Goal: Transaction & Acquisition: Purchase product/service

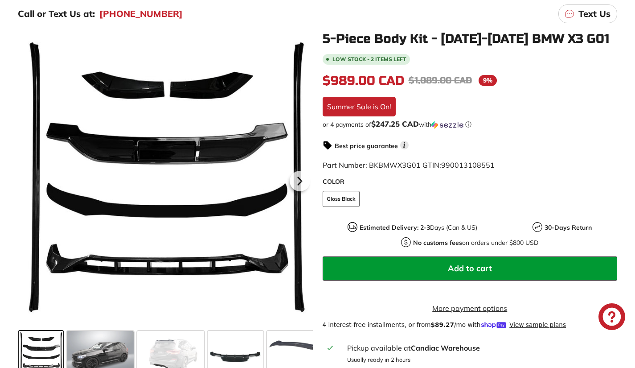
scroll to position [223, 0]
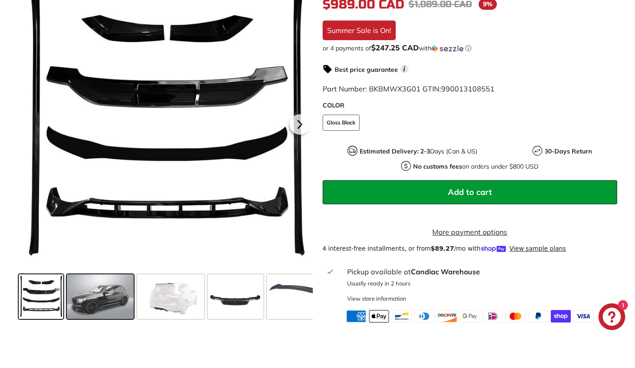
click at [104, 305] on span at bounding box center [100, 296] width 67 height 45
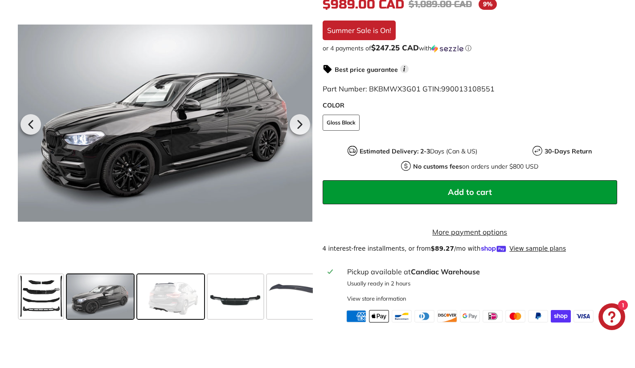
click at [175, 307] on span at bounding box center [170, 296] width 67 height 45
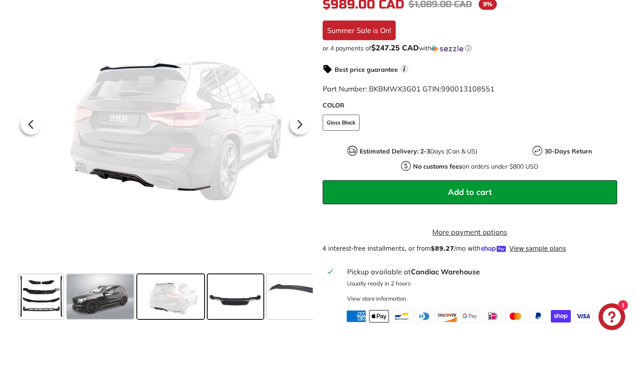
click at [244, 311] on span at bounding box center [236, 296] width 56 height 45
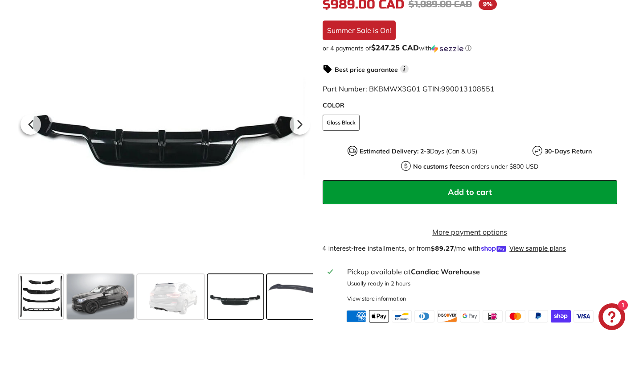
click at [310, 317] on span at bounding box center [300, 296] width 67 height 45
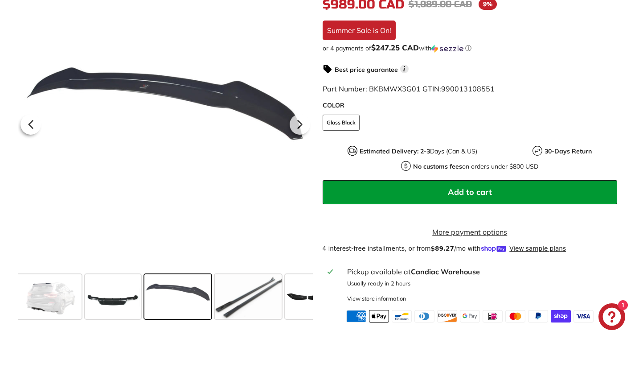
scroll to position [0, 135]
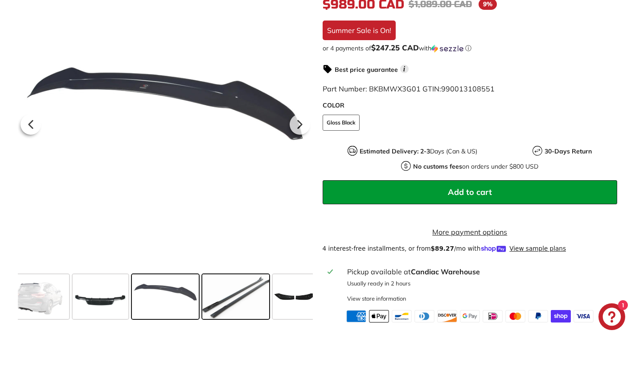
click at [252, 306] on span at bounding box center [235, 296] width 67 height 45
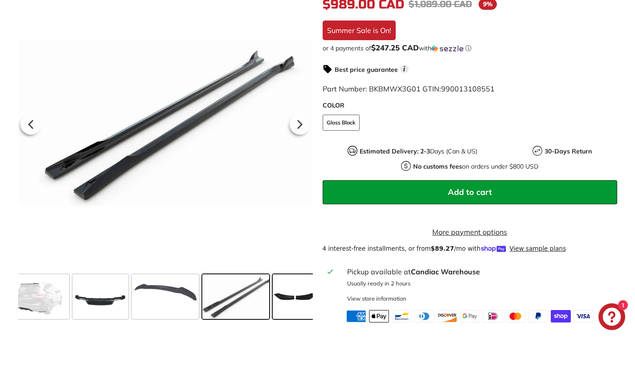
click at [293, 306] on span at bounding box center [295, 296] width 45 height 45
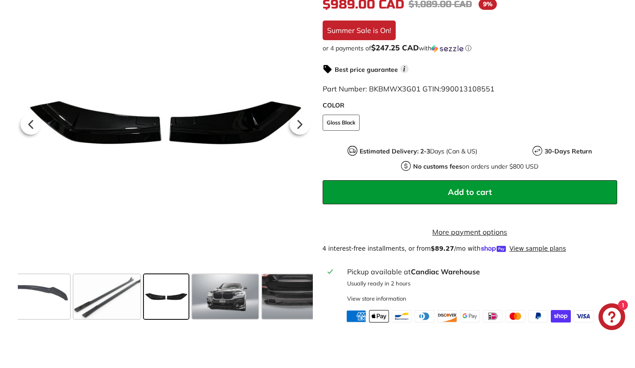
scroll to position [0, 265]
click at [233, 308] on span at bounding box center [224, 296] width 67 height 45
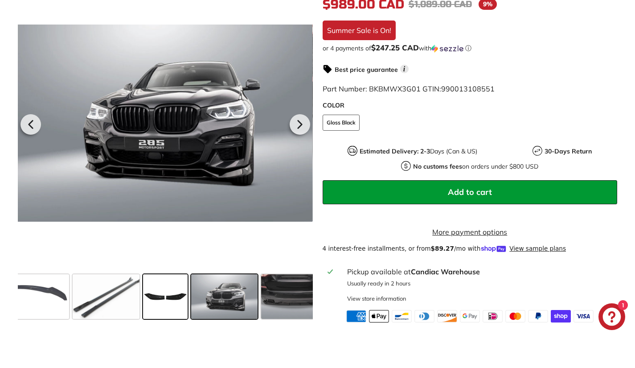
click at [176, 307] on span at bounding box center [165, 296] width 45 height 45
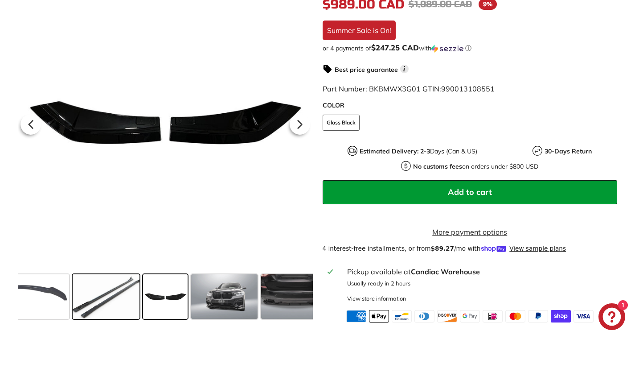
click at [132, 308] on span at bounding box center [106, 296] width 67 height 45
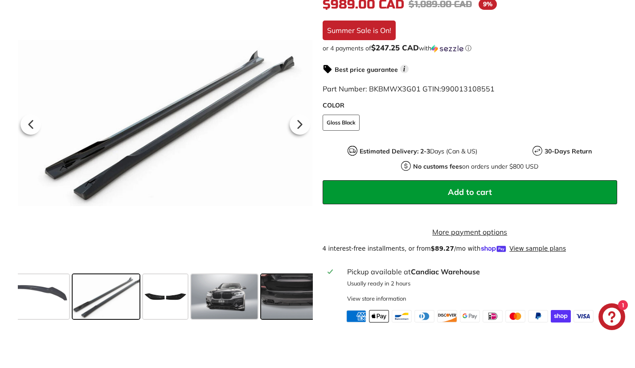
click at [282, 308] on span at bounding box center [294, 296] width 67 height 45
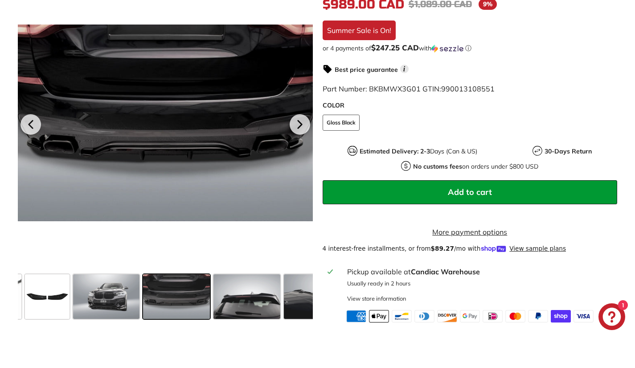
scroll to position [0, 394]
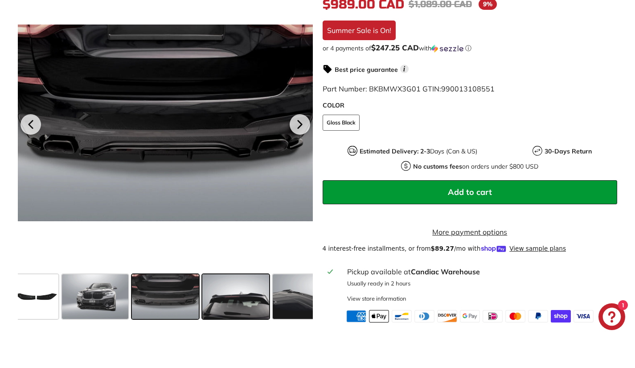
click at [233, 307] on span at bounding box center [235, 296] width 67 height 45
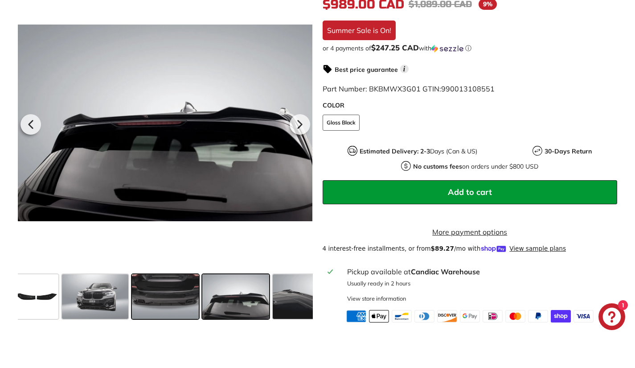
click at [189, 306] on span at bounding box center [165, 296] width 67 height 45
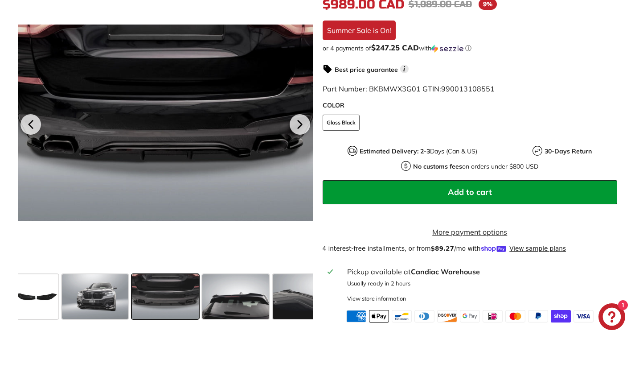
click at [133, 303] on span at bounding box center [165, 296] width 67 height 45
click at [110, 305] on span at bounding box center [95, 296] width 67 height 45
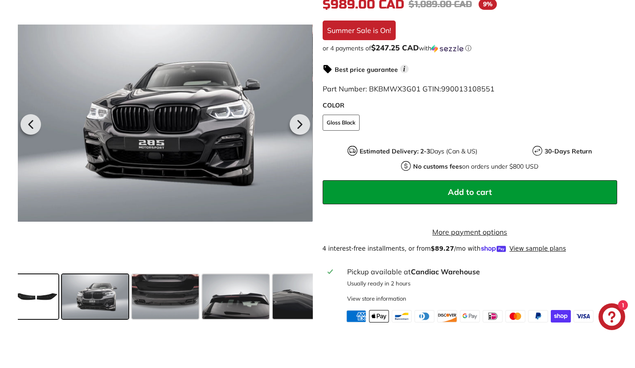
click at [56, 307] on span at bounding box center [36, 296] width 45 height 45
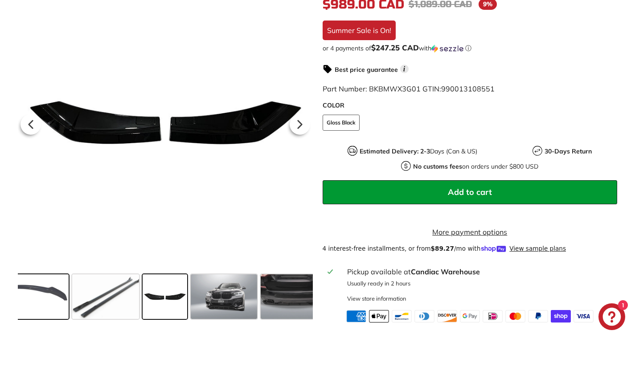
scroll to position [0, 265]
click at [32, 309] on span at bounding box center [35, 296] width 67 height 45
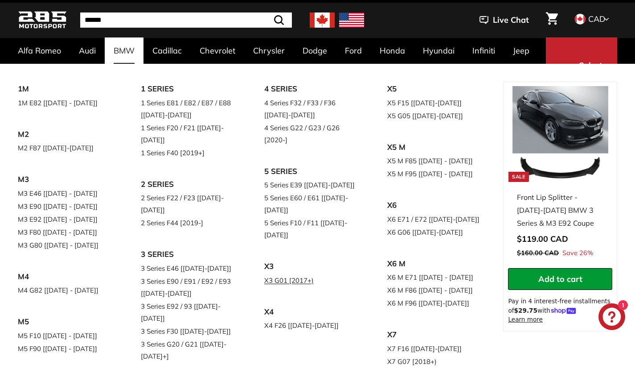
scroll to position [45, 0]
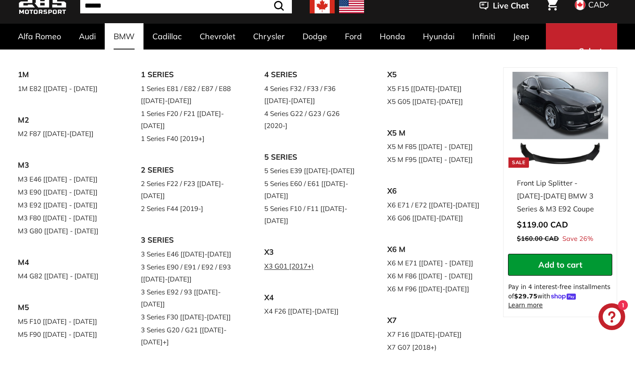
click at [291, 259] on link "X3 G01 [2017+)" at bounding box center [313, 265] width 98 height 13
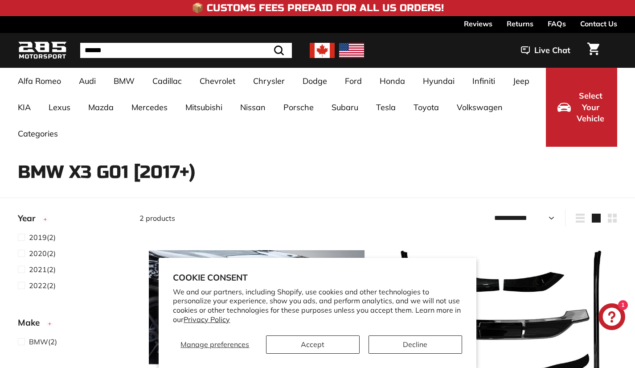
select select "**********"
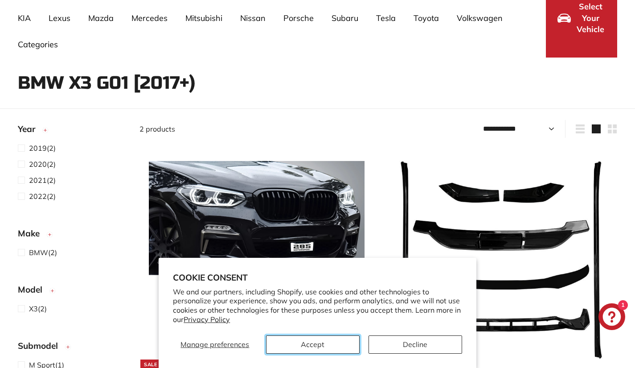
click at [334, 340] on button "Accept" at bounding box center [313, 344] width 94 height 18
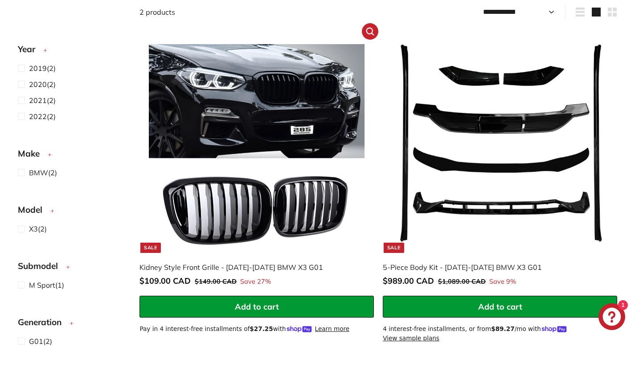
scroll to position [178, 0]
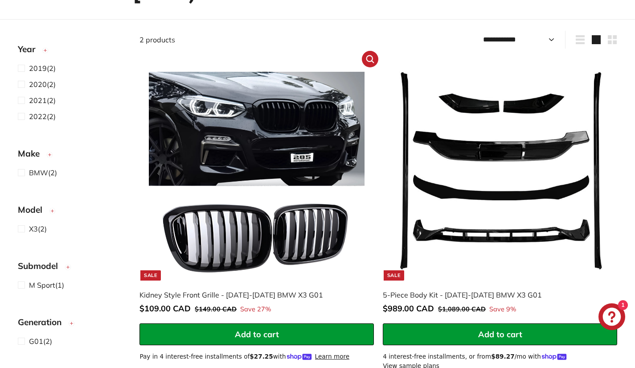
click at [298, 225] on img at bounding box center [257, 173] width 216 height 216
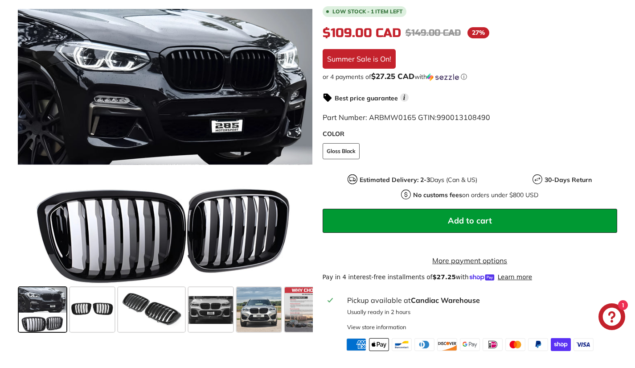
scroll to position [223, 0]
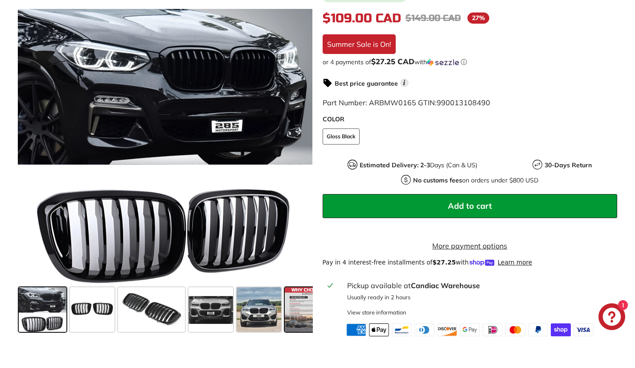
click at [289, 314] on span at bounding box center [307, 309] width 45 height 45
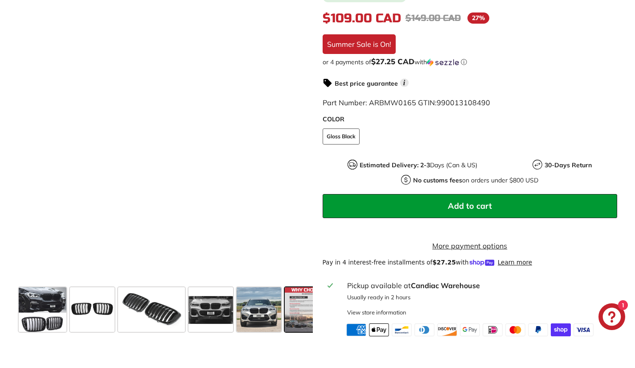
scroll to position [0, 18]
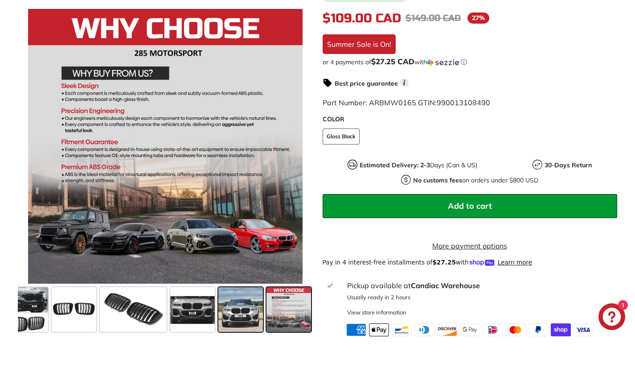
click at [252, 318] on span at bounding box center [240, 309] width 45 height 45
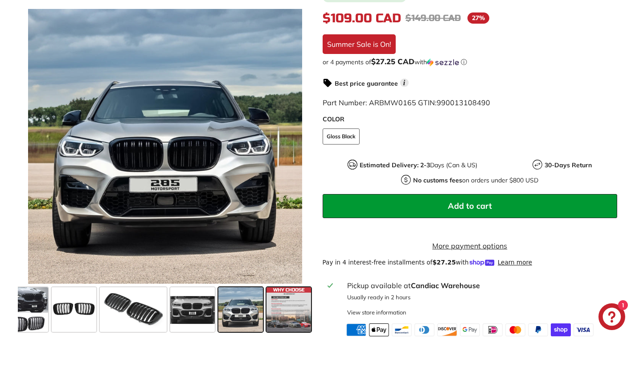
click at [293, 318] on span at bounding box center [288, 309] width 45 height 45
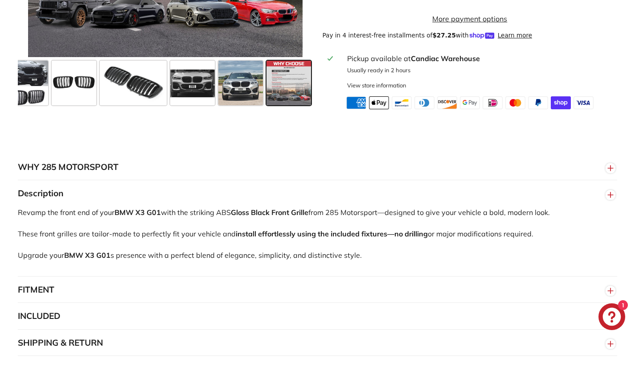
scroll to position [535, 0]
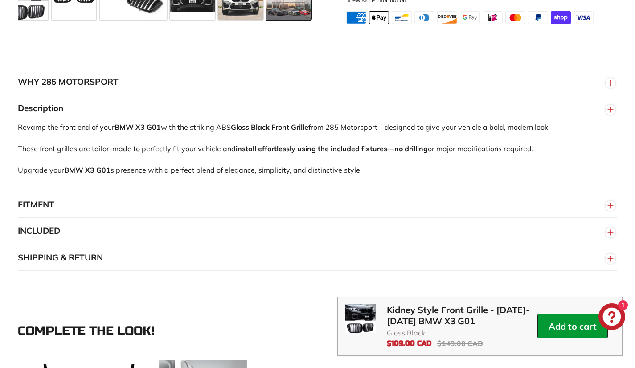
click at [137, 215] on button "FITMENT" at bounding box center [317, 204] width 599 height 27
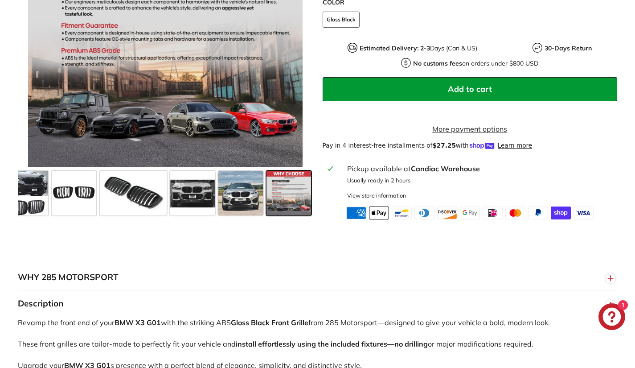
scroll to position [312, 0]
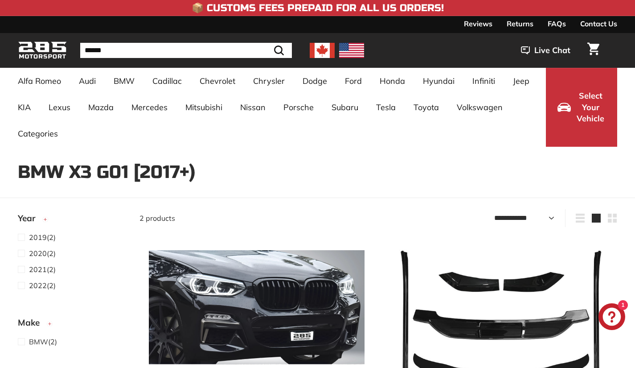
select select "**********"
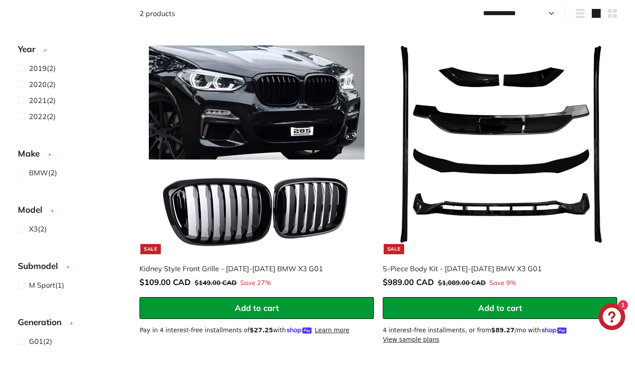
scroll to position [134, 0]
